Goal: Information Seeking & Learning: Find specific fact

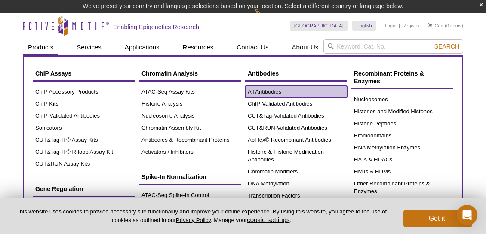
click at [263, 91] on link "All Antibodies" at bounding box center [296, 92] width 102 height 12
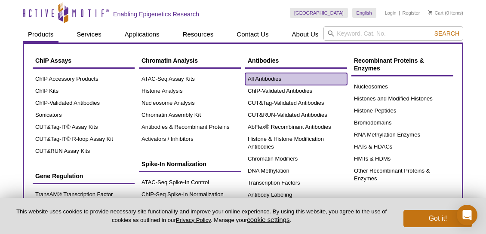
click at [268, 76] on link "All Antibodies" at bounding box center [296, 79] width 102 height 12
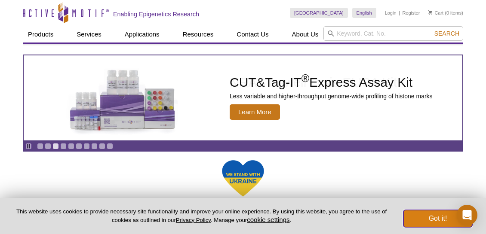
click at [444, 220] on button "Got it!" at bounding box center [437, 218] width 69 height 17
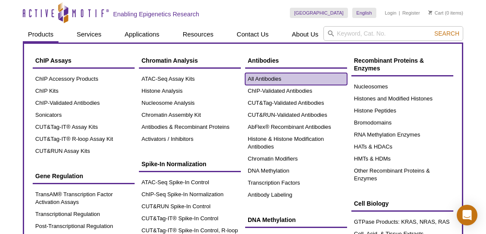
click at [263, 76] on link "All Antibodies" at bounding box center [296, 79] width 102 height 12
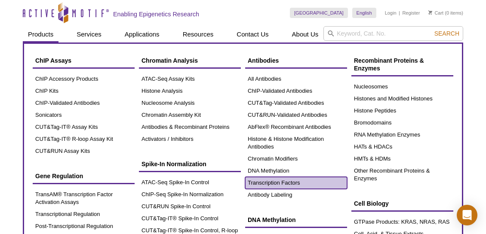
click at [278, 183] on link "Transcription Factors" at bounding box center [296, 183] width 102 height 12
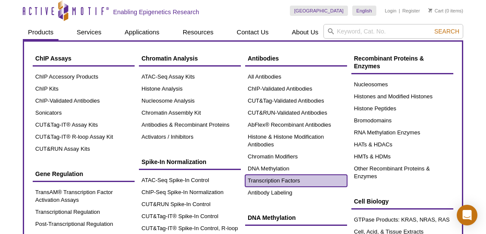
scroll to position [3, 0]
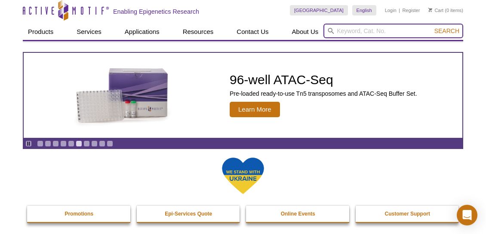
click at [343, 30] on input "search" at bounding box center [393, 31] width 140 height 15
type input "ATF2"
click at [431, 27] on button "Search" at bounding box center [446, 31] width 30 height 8
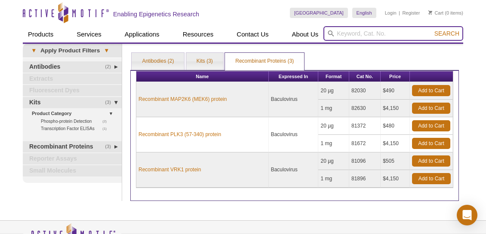
click at [353, 34] on input "search" at bounding box center [393, 33] width 140 height 15
type input "POLD"
click at [431, 30] on button "Search" at bounding box center [446, 34] width 30 height 8
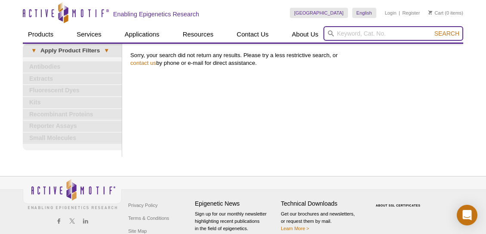
click at [353, 34] on input "search" at bounding box center [393, 33] width 140 height 15
